Goal: Information Seeking & Learning: Find specific fact

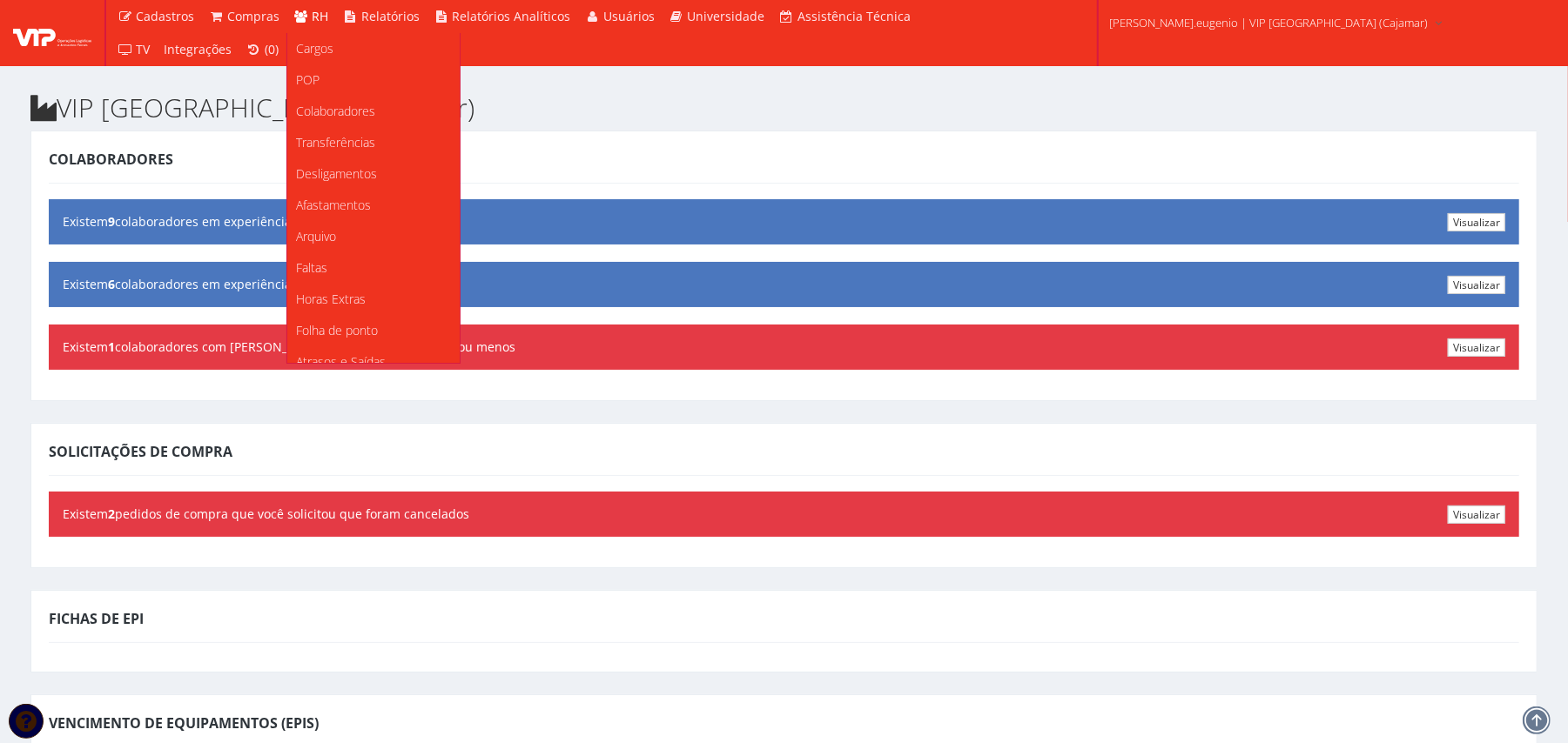
click at [314, 11] on span "RH" at bounding box center [320, 16] width 17 height 17
click at [327, 108] on span "Colaboradores" at bounding box center [335, 111] width 79 height 17
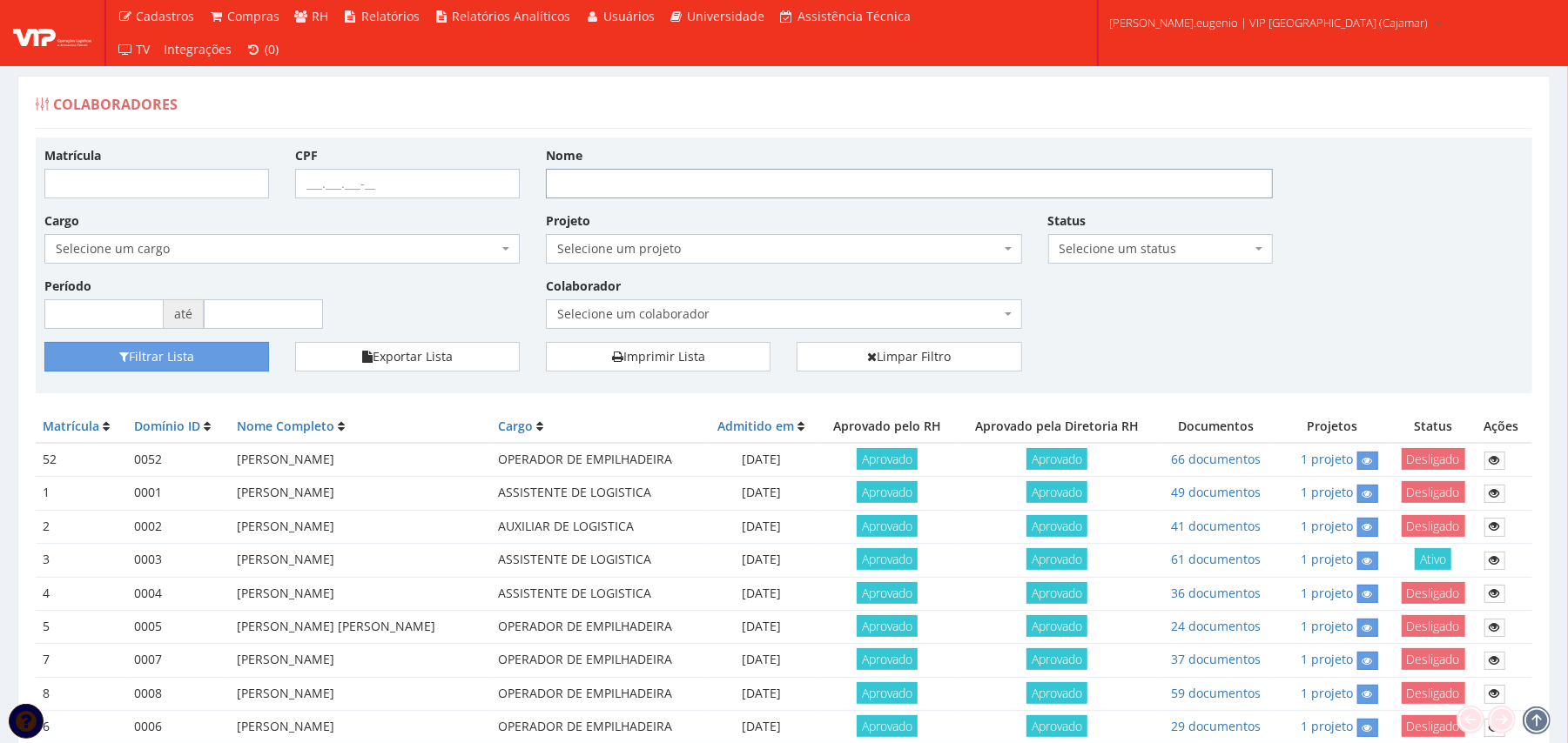
click at [596, 185] on input "Nome" at bounding box center [909, 184] width 727 height 30
type input "mayck"
click at [45, 342] on button "Filtrar Lista" at bounding box center [156, 357] width 224 height 30
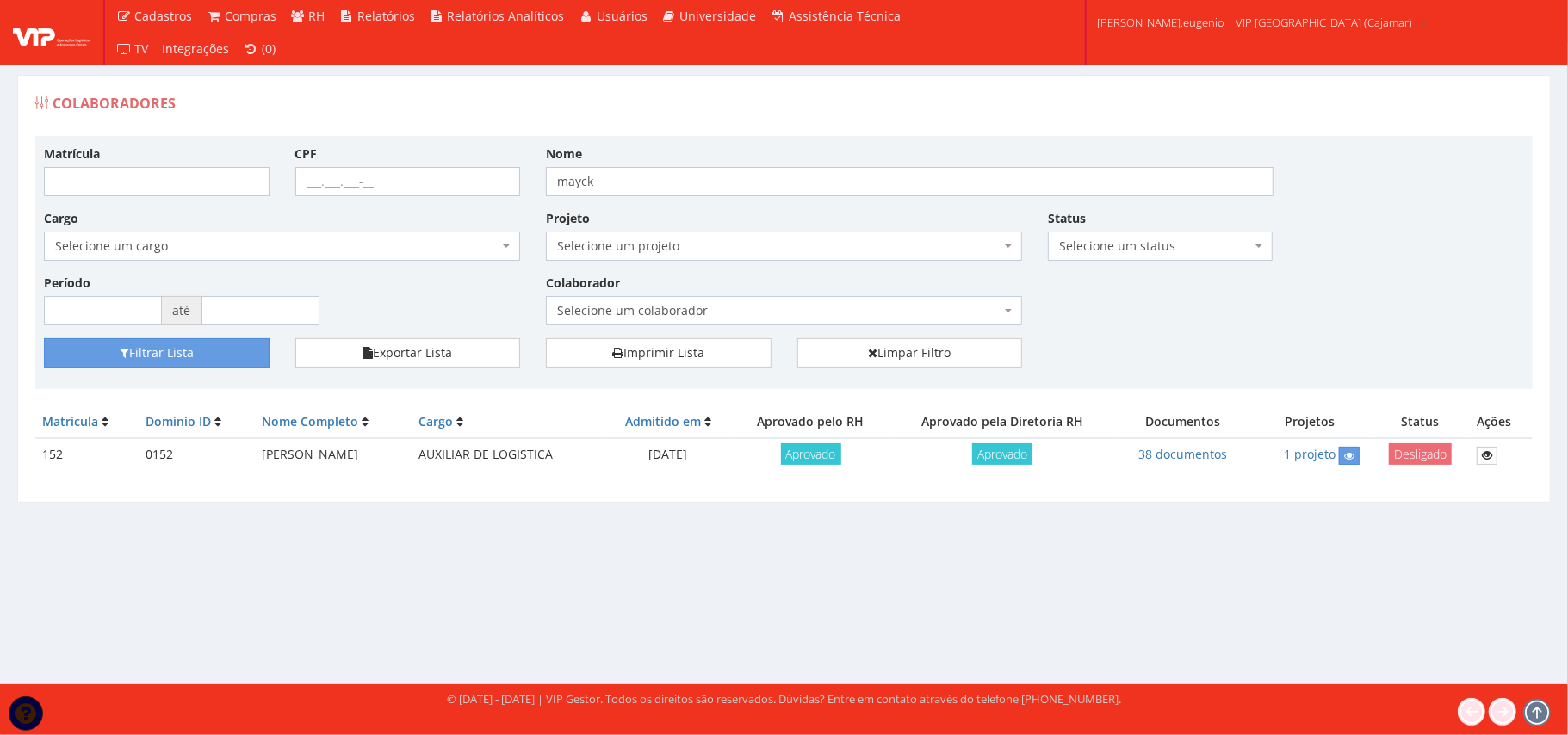
drag, startPoint x: 249, startPoint y: 455, endPoint x: 477, endPoint y: 448, distance: 228.1
click at [411, 448] on td "MAYCK WEEDER DA SILVA NASCIMENTO" at bounding box center [332, 455] width 156 height 34
drag, startPoint x: 477, startPoint y: 448, endPoint x: 337, endPoint y: 462, distance: 140.7
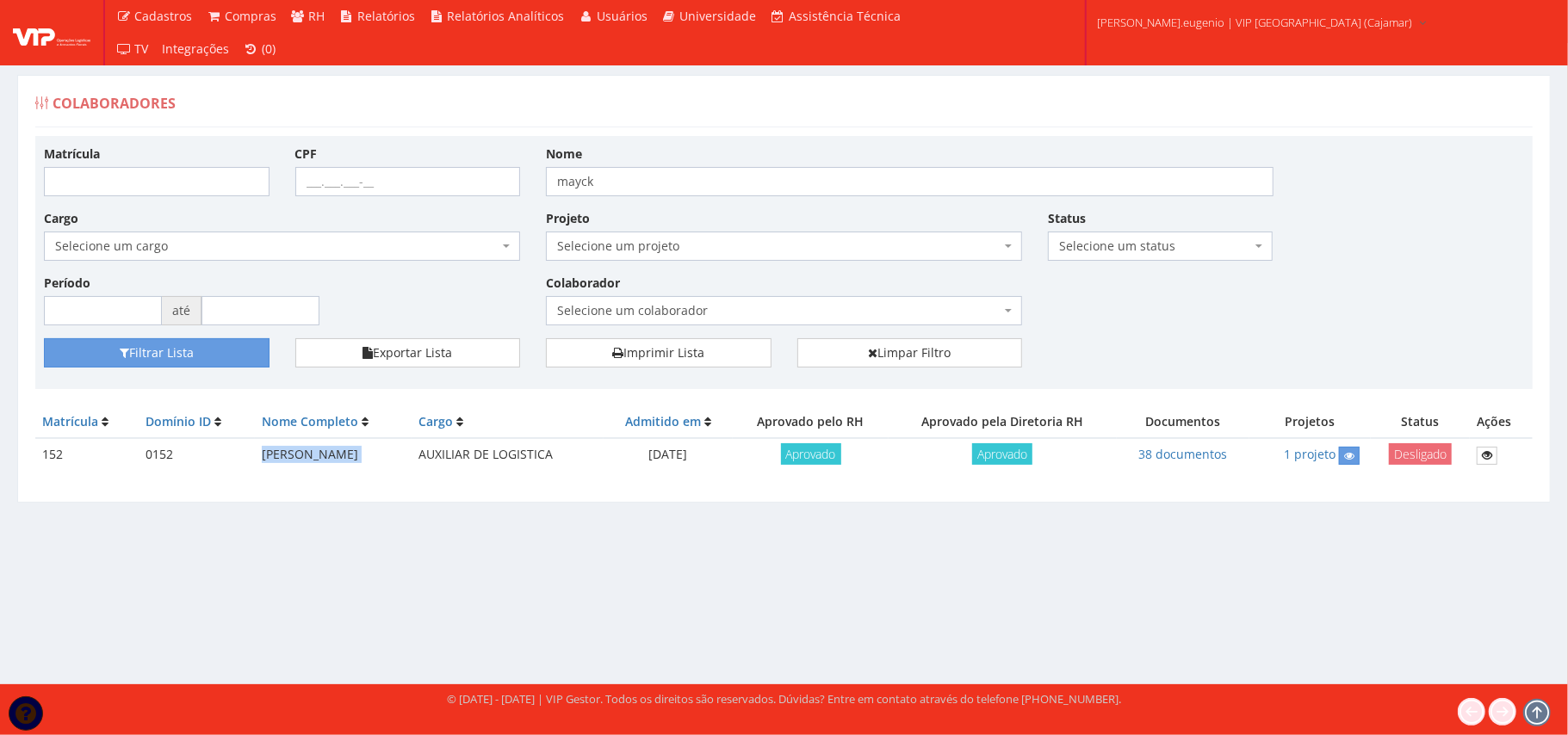
click at [337, 462] on td "MAYCK WEEDER DA SILVA NASCIMENTO" at bounding box center [332, 455] width 156 height 34
copy tr "MAYCK WEEDER DA SILVA NASCIMENTO"
click at [1492, 462] on icon at bounding box center [1487, 455] width 10 height 12
